Goal: Information Seeking & Learning: Learn about a topic

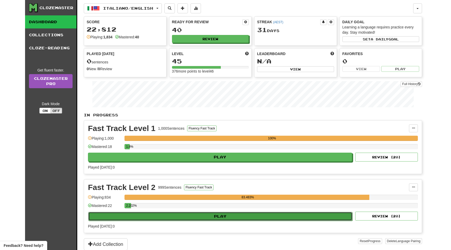
click at [181, 214] on button "Play" at bounding box center [220, 216] width 264 height 9
select select "**"
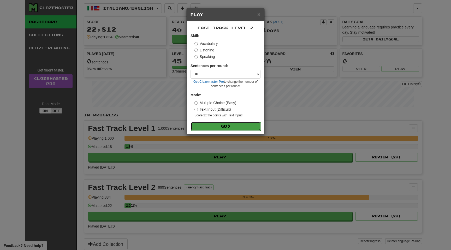
click at [231, 127] on span at bounding box center [229, 126] width 4 height 4
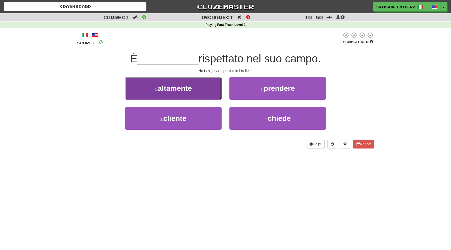
click at [210, 97] on button "1 . altamente" at bounding box center [173, 88] width 97 height 23
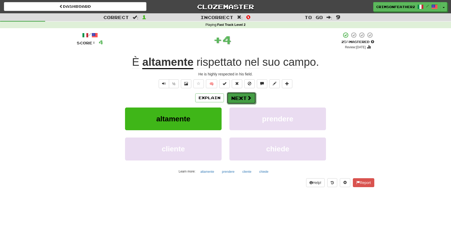
click at [244, 103] on button "Next" at bounding box center [241, 98] width 29 height 12
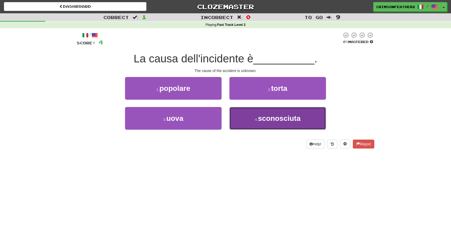
click at [241, 124] on button "4 . sconosciuta" at bounding box center [277, 118] width 97 height 23
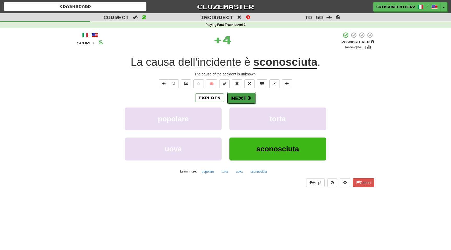
click at [246, 95] on button "Next" at bounding box center [241, 98] width 29 height 12
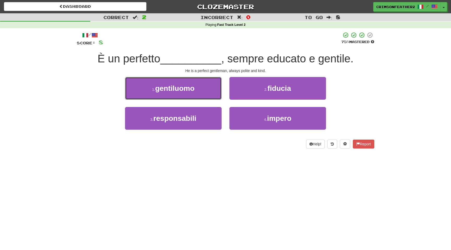
click at [199, 91] on button "1 . gentiluomo" at bounding box center [173, 88] width 97 height 23
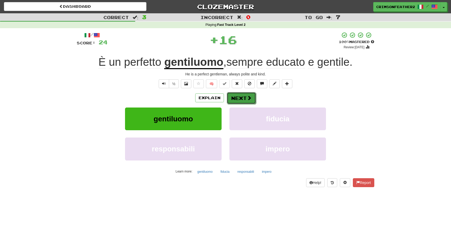
click at [245, 96] on button "Next" at bounding box center [241, 98] width 29 height 12
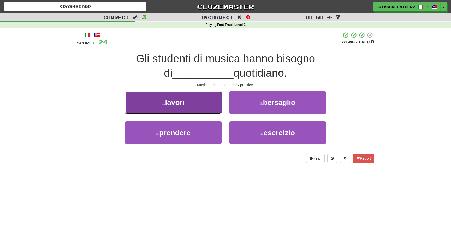
click at [196, 107] on button "1 . lavori" at bounding box center [173, 102] width 97 height 23
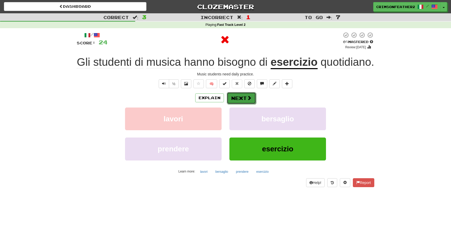
click at [242, 104] on button "Next" at bounding box center [241, 98] width 29 height 12
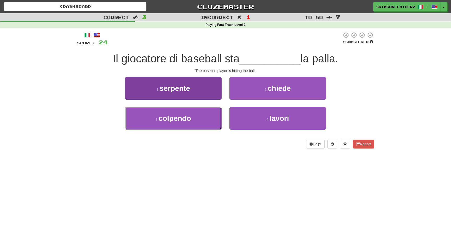
click at [196, 123] on button "3 . colpendo" at bounding box center [173, 118] width 97 height 23
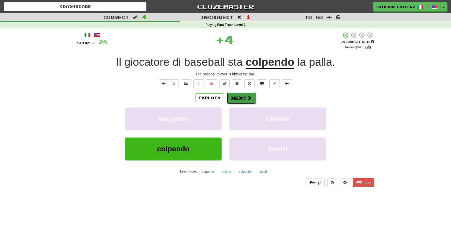
click at [248, 103] on button "Next" at bounding box center [241, 98] width 29 height 12
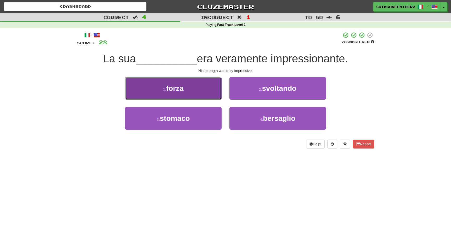
click at [199, 87] on button "1 . forza" at bounding box center [173, 88] width 97 height 23
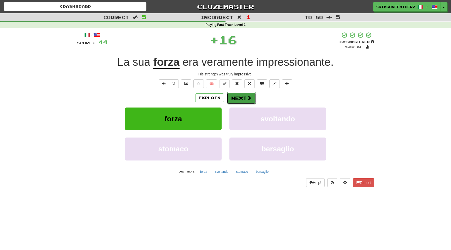
click at [236, 95] on button "Next" at bounding box center [241, 98] width 29 height 12
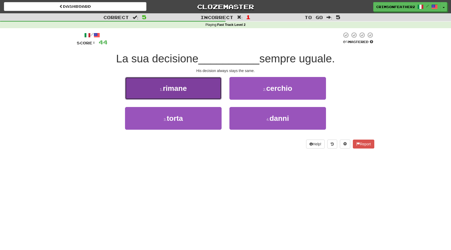
click at [198, 89] on button "1 . rimane" at bounding box center [173, 88] width 97 height 23
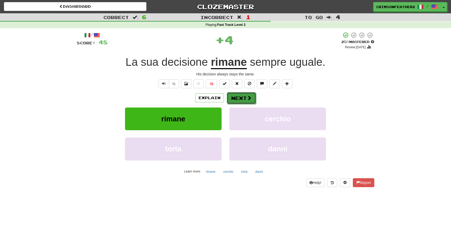
click at [239, 99] on button "Next" at bounding box center [241, 98] width 29 height 12
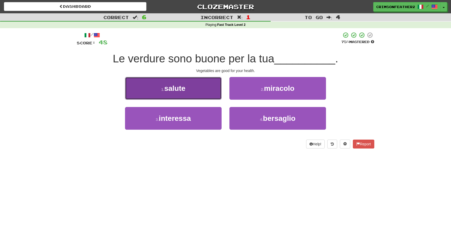
click at [205, 99] on button "1 . salute" at bounding box center [173, 88] width 97 height 23
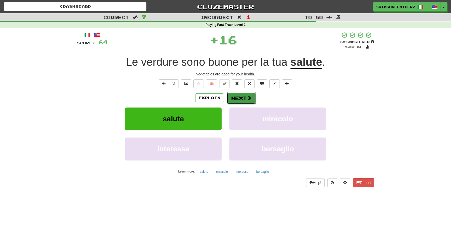
click at [241, 98] on button "Next" at bounding box center [241, 98] width 29 height 12
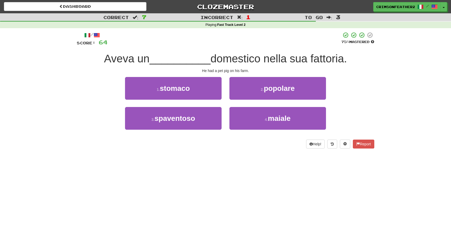
click at [225, 146] on div "Help! Report" at bounding box center [225, 144] width 297 height 9
click at [242, 130] on div "4 . maiale" at bounding box center [277, 122] width 104 height 30
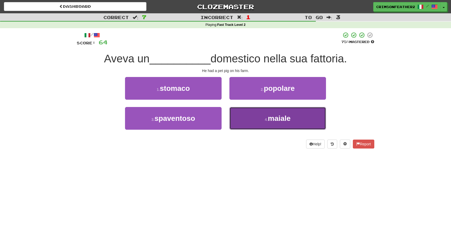
click at [245, 124] on button "4 . maiale" at bounding box center [277, 118] width 97 height 23
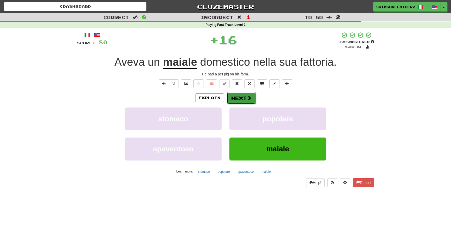
click at [238, 101] on button "Next" at bounding box center [241, 98] width 29 height 12
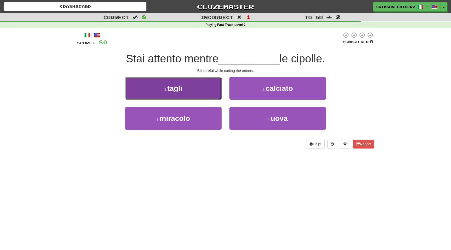
click at [204, 98] on button "1 . tagli" at bounding box center [173, 88] width 97 height 23
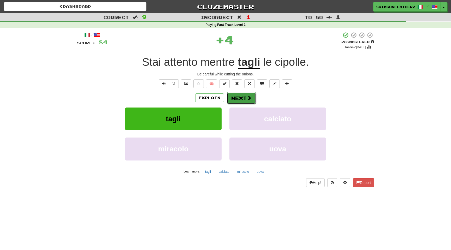
click at [245, 98] on button "Next" at bounding box center [241, 98] width 29 height 12
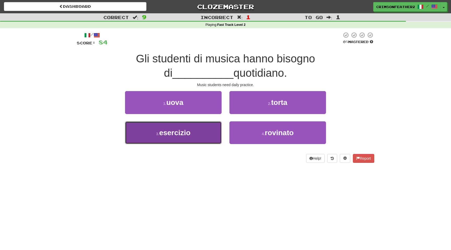
click at [196, 136] on button "3 . esercizio" at bounding box center [173, 132] width 97 height 23
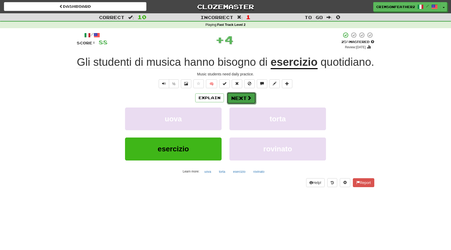
click at [237, 104] on button "Next" at bounding box center [241, 98] width 29 height 12
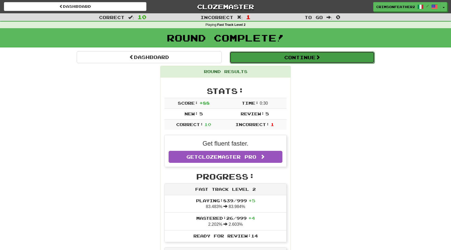
click at [300, 61] on button "Continue" at bounding box center [302, 57] width 145 height 12
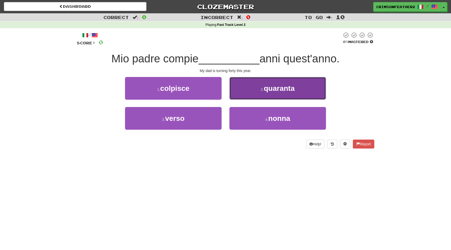
click at [259, 91] on button "2 . quaranta" at bounding box center [277, 88] width 97 height 23
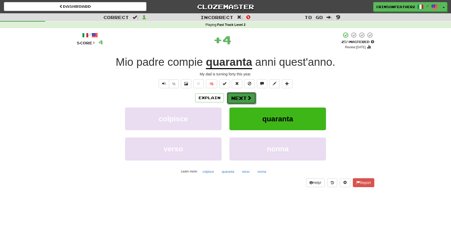
click at [242, 96] on button "Next" at bounding box center [241, 98] width 29 height 12
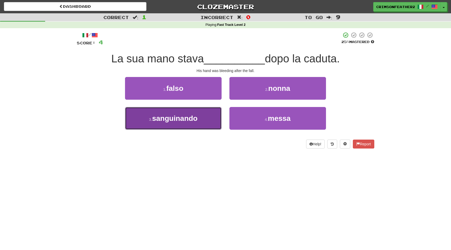
click at [200, 121] on button "3 . sanguinando" at bounding box center [173, 118] width 97 height 23
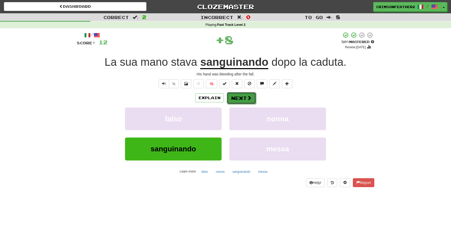
click at [249, 95] on button "Next" at bounding box center [241, 98] width 29 height 12
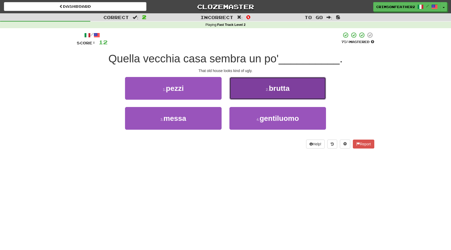
click at [248, 95] on button "2 . brutta" at bounding box center [277, 88] width 97 height 23
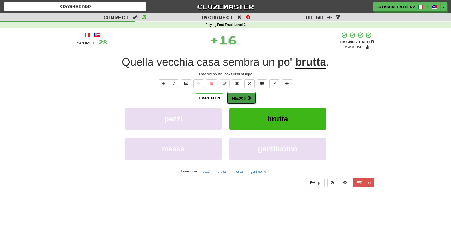
click at [236, 100] on button "Next" at bounding box center [241, 98] width 29 height 12
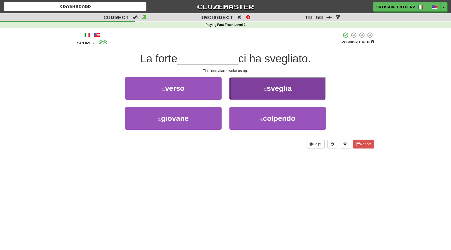
click at [254, 95] on button "2 . sveglia" at bounding box center [277, 88] width 97 height 23
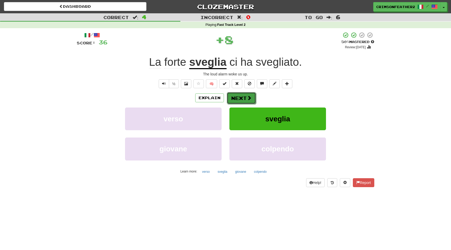
click at [247, 95] on span at bounding box center [249, 97] width 5 height 5
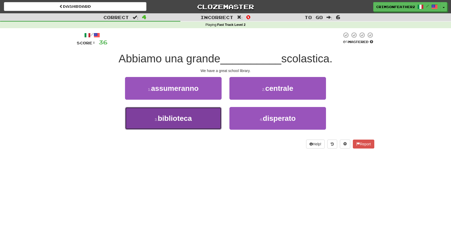
click at [207, 112] on button "3 . biblioteca" at bounding box center [173, 118] width 97 height 23
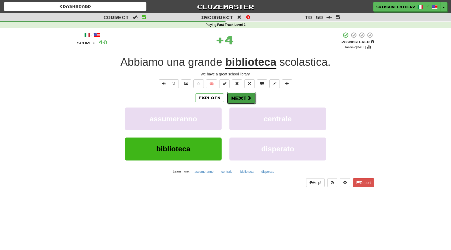
click at [236, 98] on button "Next" at bounding box center [241, 98] width 29 height 12
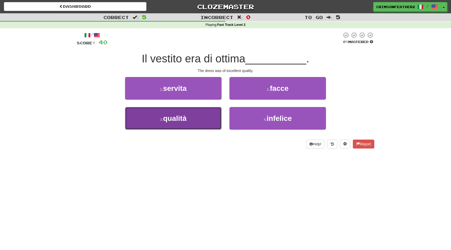
click at [205, 112] on button "3 . qualità" at bounding box center [173, 118] width 97 height 23
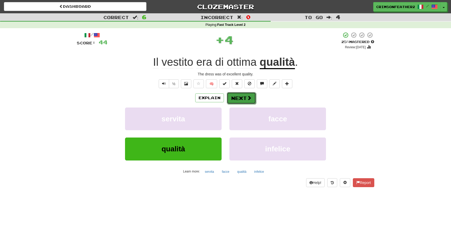
click at [250, 95] on span at bounding box center [249, 97] width 5 height 5
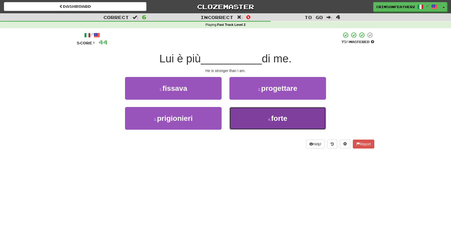
click at [243, 114] on button "4 . forte" at bounding box center [277, 118] width 97 height 23
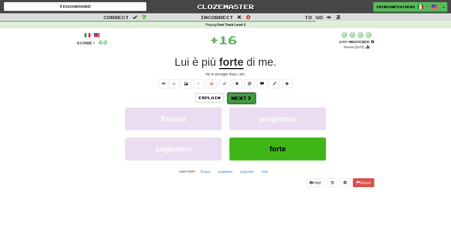
click at [242, 99] on button "Next" at bounding box center [241, 98] width 29 height 12
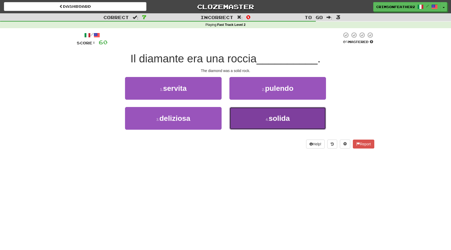
click at [253, 116] on button "4 . solida" at bounding box center [277, 118] width 97 height 23
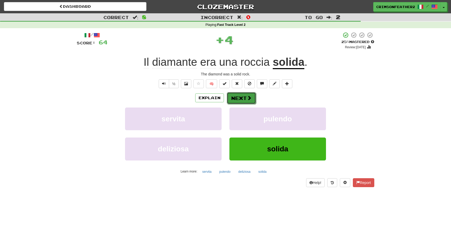
click at [249, 98] on span at bounding box center [249, 97] width 5 height 5
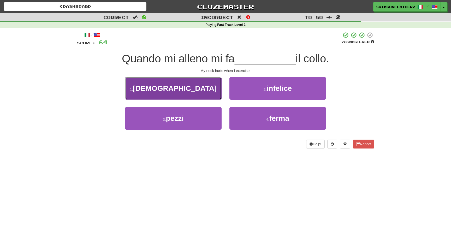
click at [205, 93] on button "1 . male" at bounding box center [173, 88] width 97 height 23
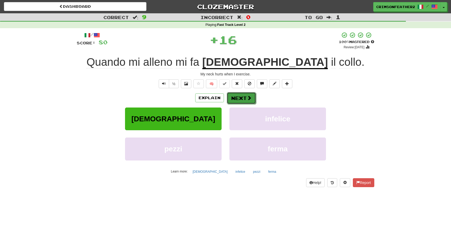
click at [235, 94] on button "Next" at bounding box center [241, 98] width 29 height 12
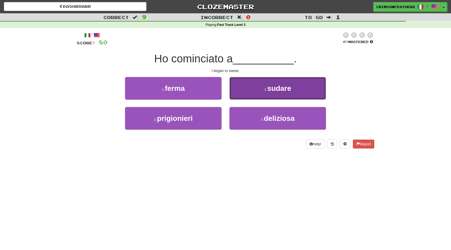
click at [258, 93] on button "2 . sudare" at bounding box center [277, 88] width 97 height 23
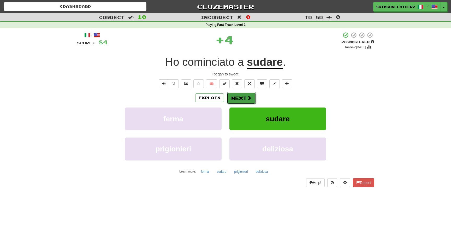
click at [243, 99] on button "Next" at bounding box center [241, 98] width 29 height 12
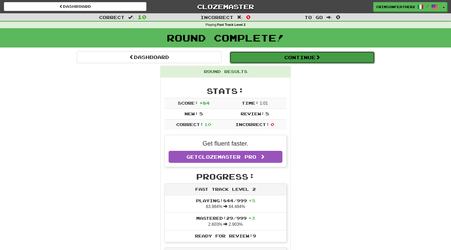
click at [269, 58] on button "Continue" at bounding box center [302, 57] width 145 height 12
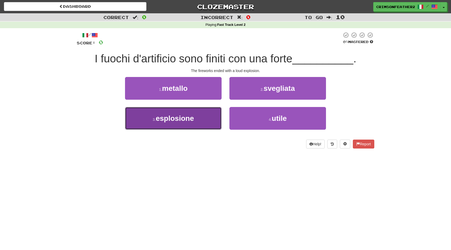
click at [187, 108] on button "3 . esplosione" at bounding box center [173, 118] width 97 height 23
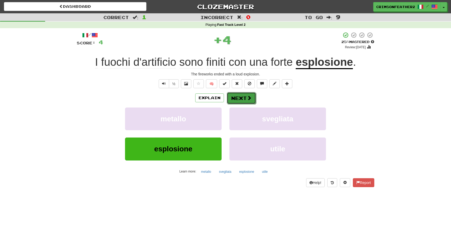
click at [235, 98] on button "Next" at bounding box center [241, 98] width 29 height 12
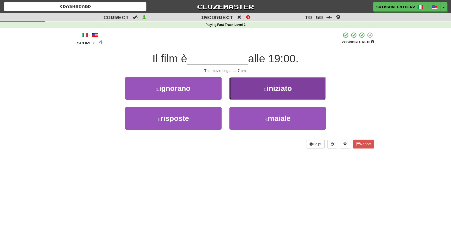
click at [258, 93] on button "2 . iniziato" at bounding box center [277, 88] width 97 height 23
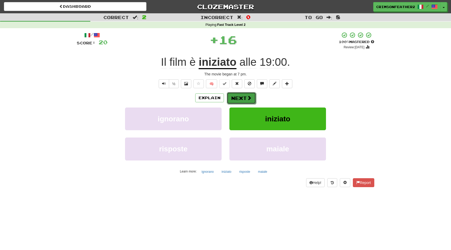
click at [238, 98] on button "Next" at bounding box center [241, 98] width 29 height 12
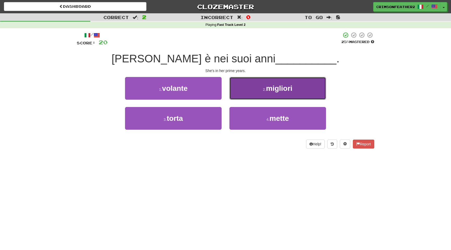
click at [271, 97] on button "2 . migliori" at bounding box center [277, 88] width 97 height 23
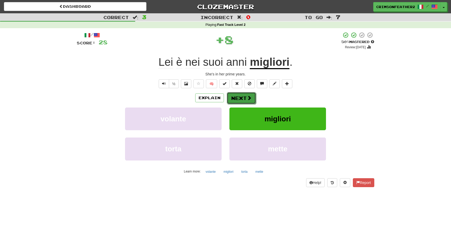
click at [249, 97] on span at bounding box center [249, 97] width 5 height 5
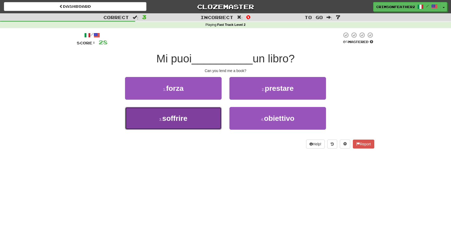
click at [213, 115] on button "3 . soffrire" at bounding box center [173, 118] width 97 height 23
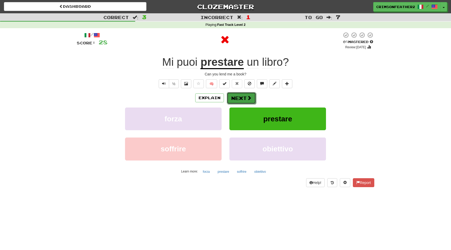
click at [236, 98] on button "Next" at bounding box center [241, 98] width 29 height 12
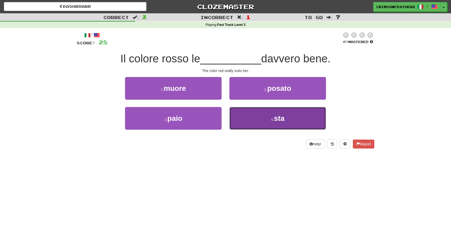
click at [244, 110] on button "4 . sta" at bounding box center [277, 118] width 97 height 23
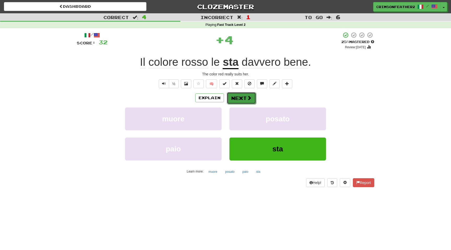
click at [239, 100] on button "Next" at bounding box center [241, 98] width 29 height 12
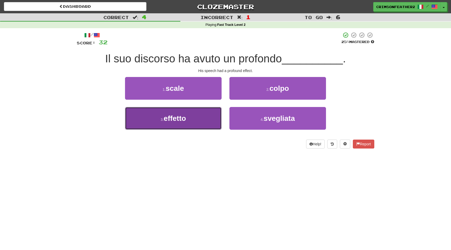
click at [191, 114] on button "3 . effetto" at bounding box center [173, 118] width 97 height 23
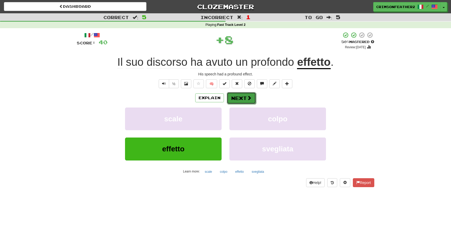
click at [240, 97] on button "Next" at bounding box center [241, 98] width 29 height 12
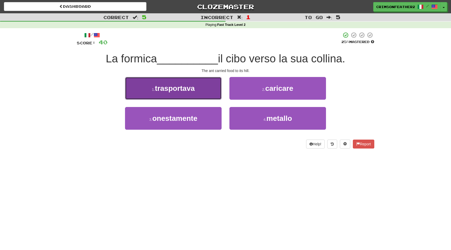
click at [208, 89] on button "1 . trasportava" at bounding box center [173, 88] width 97 height 23
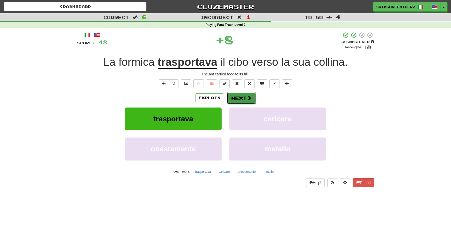
click at [233, 95] on button "Next" at bounding box center [241, 98] width 29 height 12
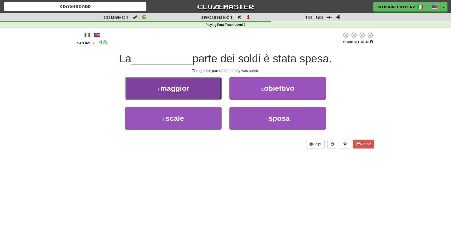
click at [205, 91] on button "1 . maggior" at bounding box center [173, 88] width 97 height 23
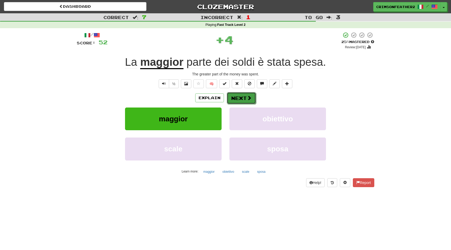
click at [240, 97] on button "Next" at bounding box center [241, 98] width 29 height 12
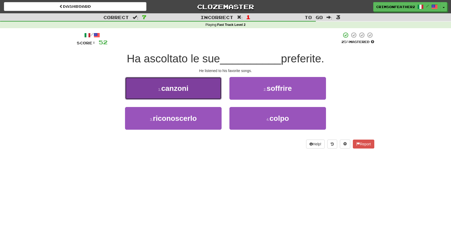
click at [197, 88] on button "1 . canzoni" at bounding box center [173, 88] width 97 height 23
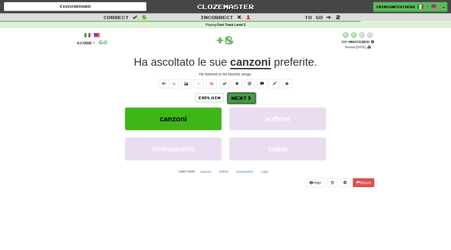
click at [234, 96] on button "Next" at bounding box center [241, 98] width 29 height 12
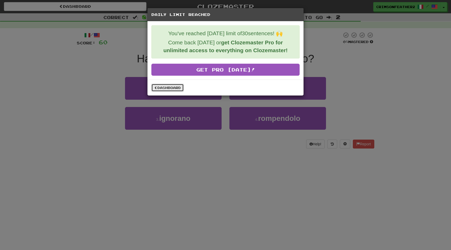
click at [176, 89] on link "Dashboard" at bounding box center [167, 88] width 32 height 8
